Goal: Navigation & Orientation: Find specific page/section

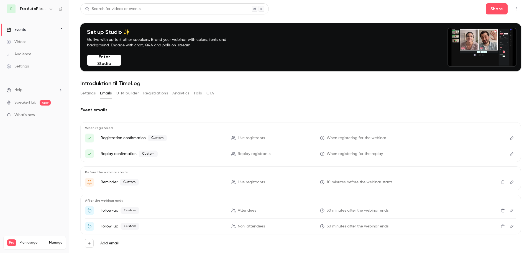
click at [35, 114] on p "What's new" at bounding box center [30, 115] width 47 height 6
click at [41, 154] on div at bounding box center [266, 126] width 532 height 253
click at [30, 30] on link "Events 1" at bounding box center [34, 30] width 69 height 12
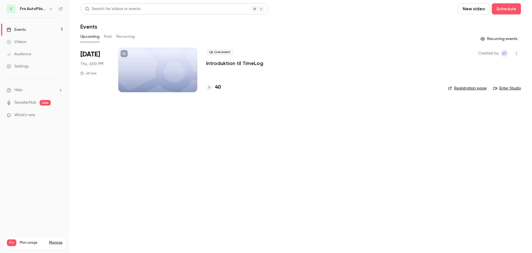
click at [227, 167] on main "Search for videos or events New video Schedule Events Upcoming Past Recurring R…" at bounding box center [300, 126] width 463 height 253
